Goal: Check status: Check status

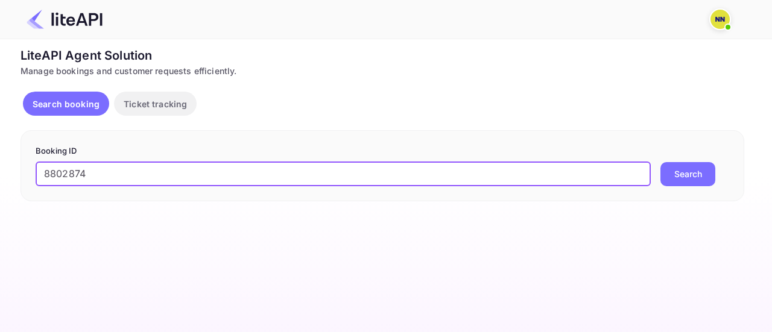
type input "8802874"
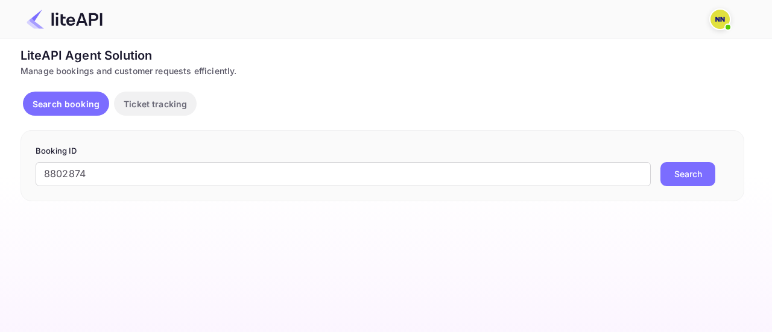
click at [689, 170] on button "Search" at bounding box center [687, 174] width 55 height 24
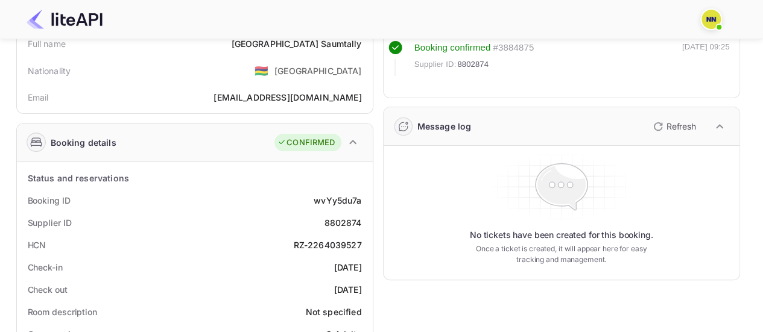
scroll to position [121, 0]
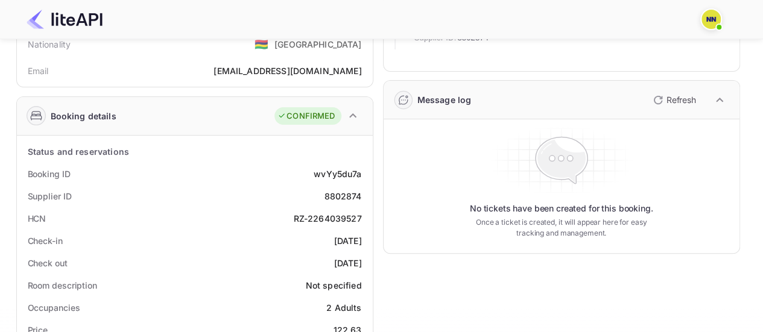
click at [336, 218] on div "RZ-2264039527" at bounding box center [328, 218] width 68 height 13
click at [337, 219] on div "RZ-2264039527" at bounding box center [328, 218] width 68 height 13
copy div "RZ-2264039527"
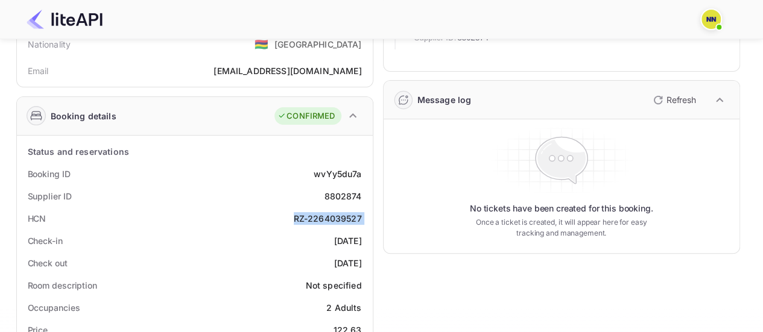
scroll to position [0, 0]
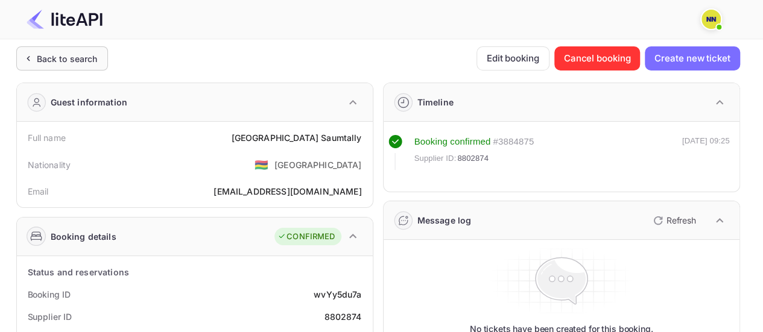
click at [58, 64] on div "Back to search" at bounding box center [67, 58] width 61 height 13
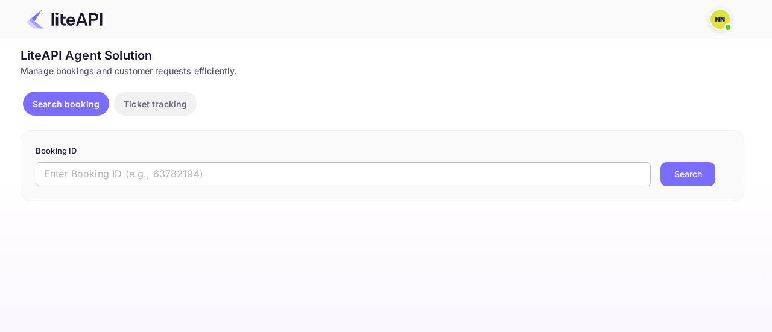
click at [172, 164] on input "text" at bounding box center [343, 174] width 615 height 24
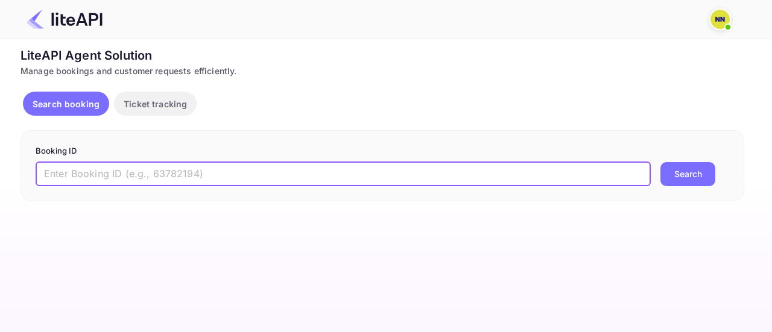
paste input "8583799"
type input "8583799"
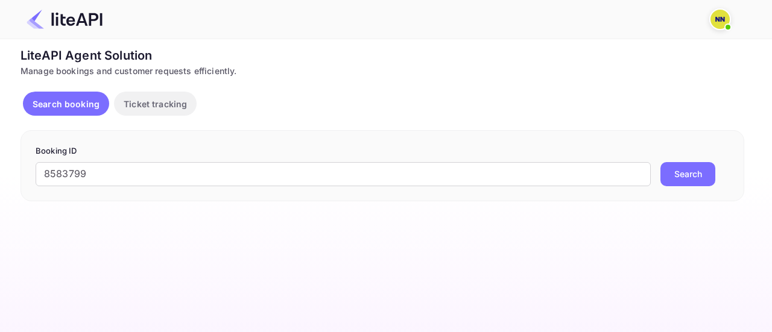
click at [688, 178] on button "Search" at bounding box center [687, 174] width 55 height 24
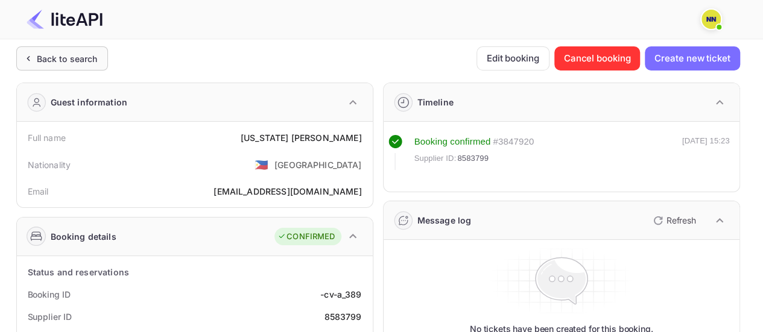
click at [47, 61] on div "Back to search" at bounding box center [67, 58] width 61 height 13
